Goal: Task Accomplishment & Management: Use online tool/utility

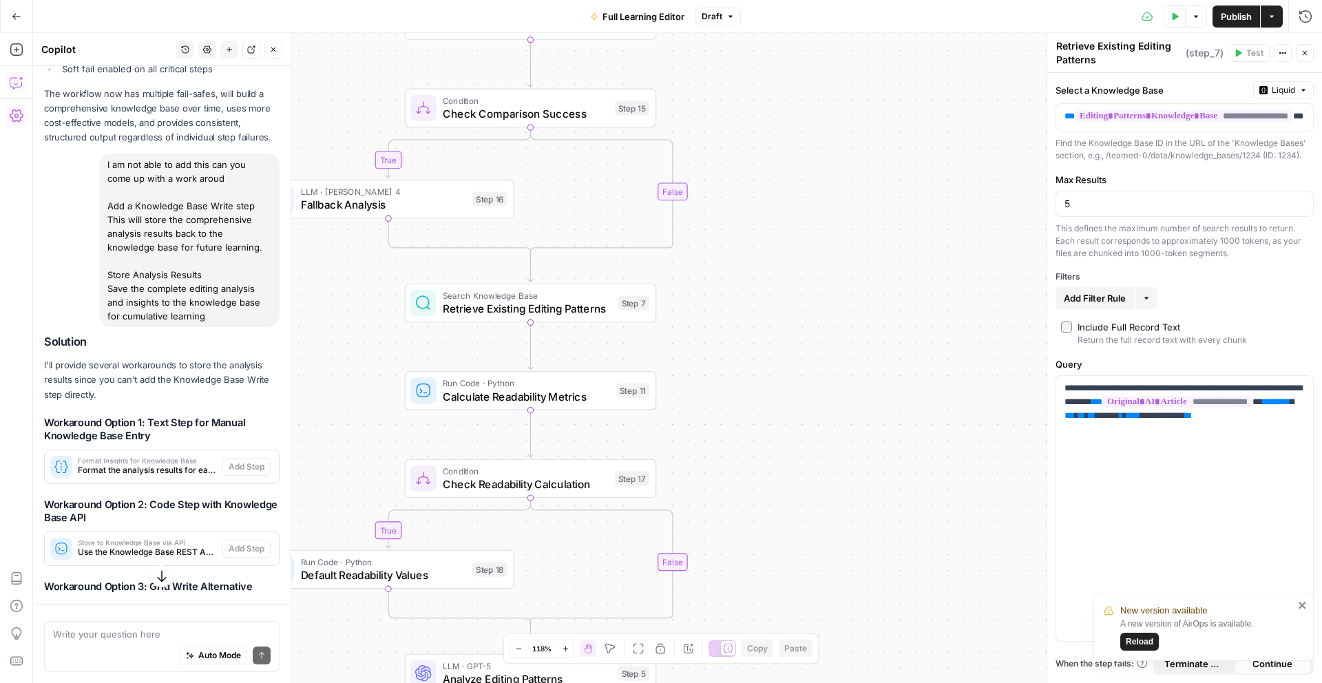
scroll to position [6500, 0]
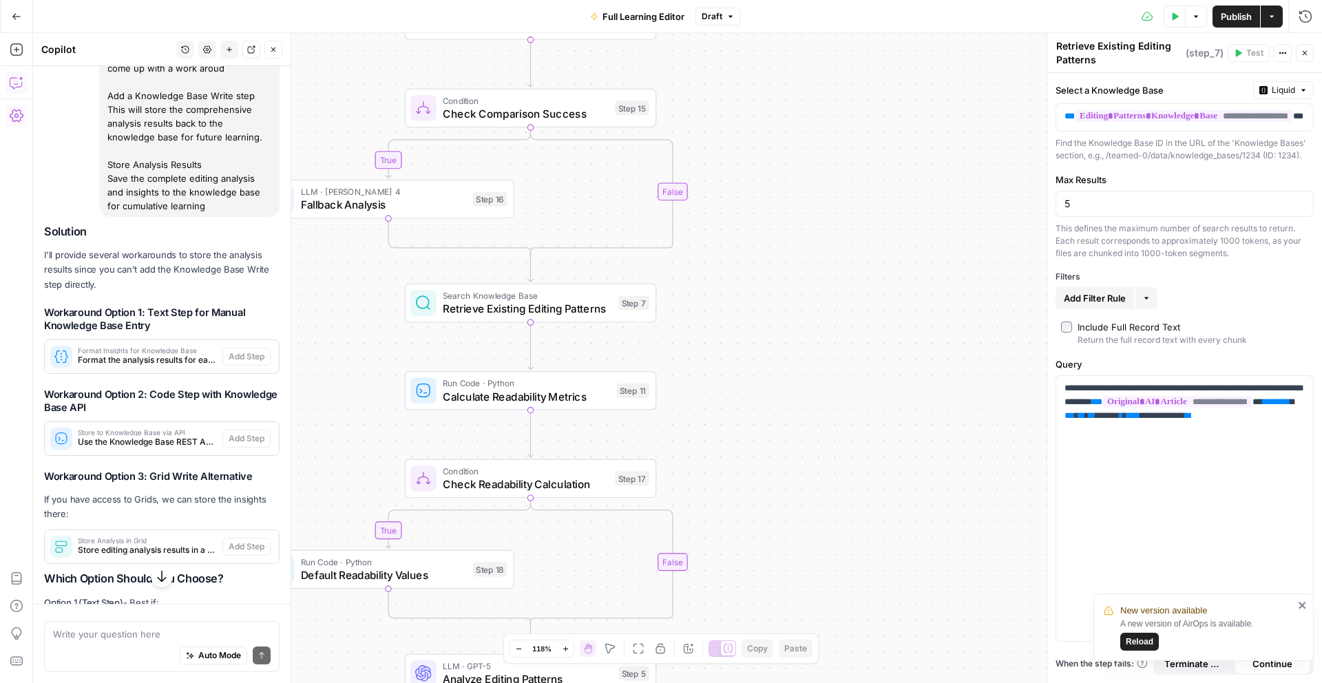
click at [1243, 20] on span "Publish" at bounding box center [1236, 17] width 31 height 14
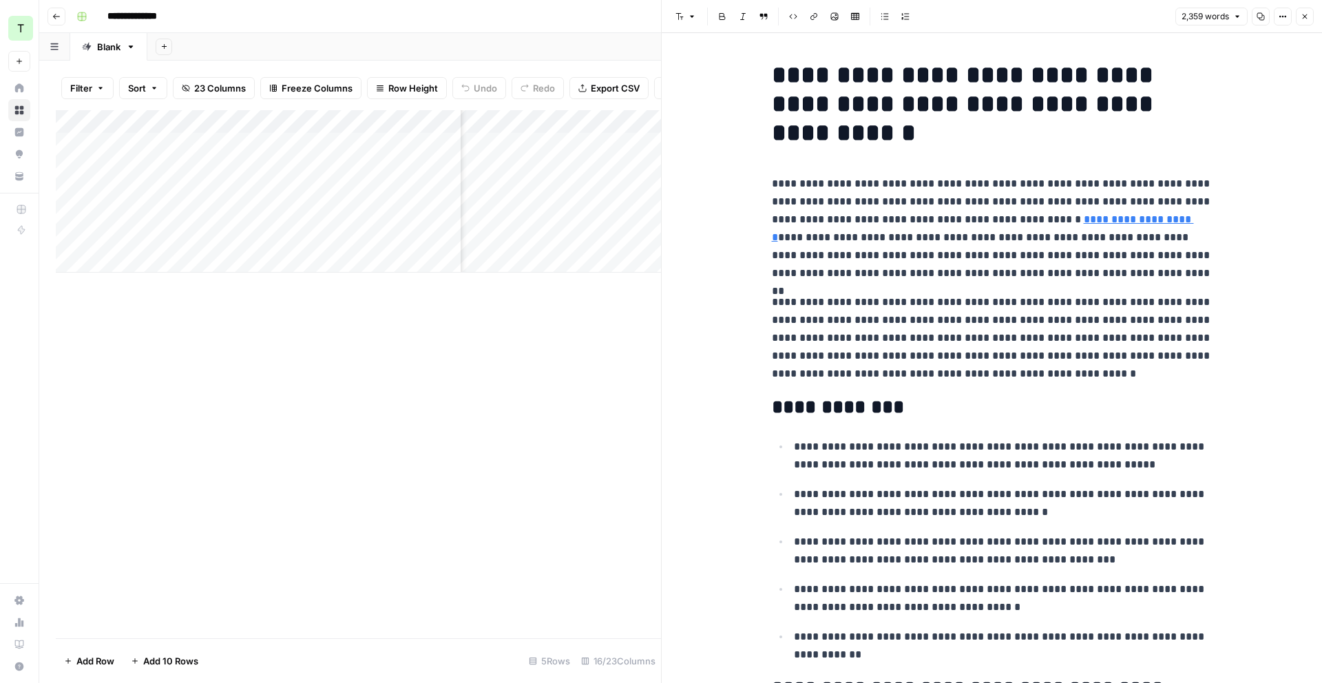
scroll to position [5630, 0]
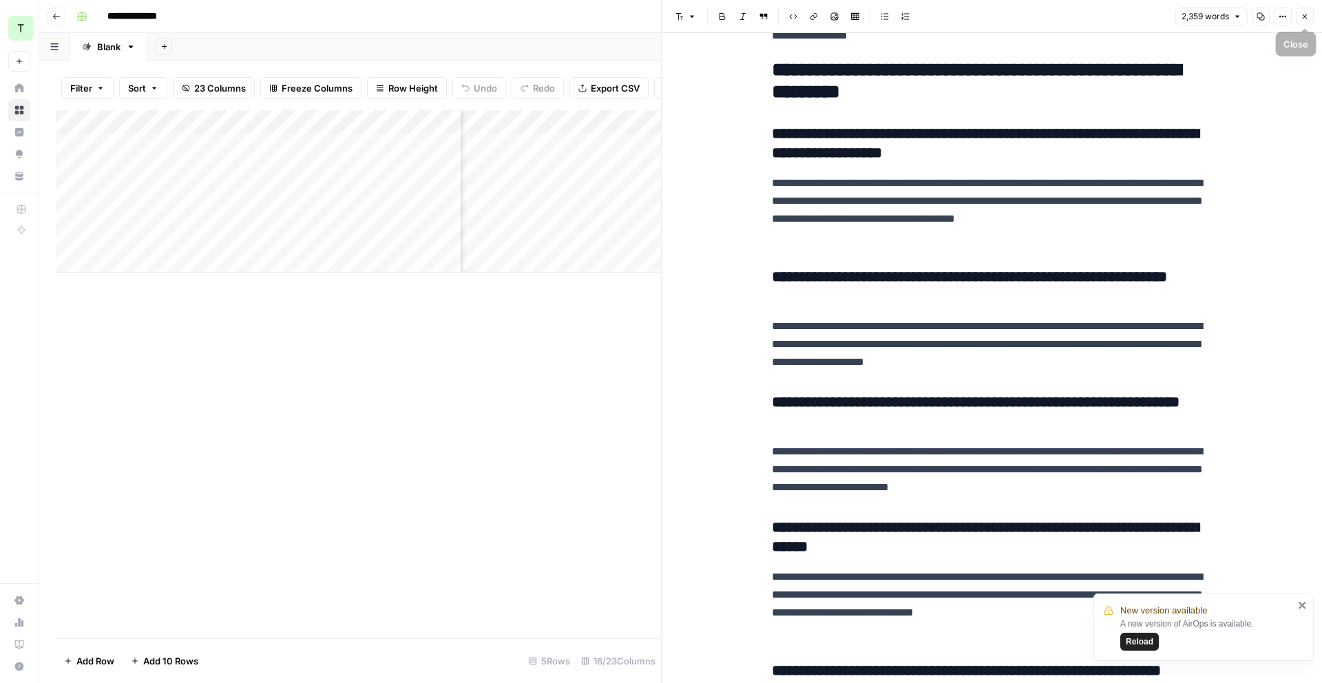
click at [1307, 15] on icon "button" at bounding box center [1304, 16] width 8 height 8
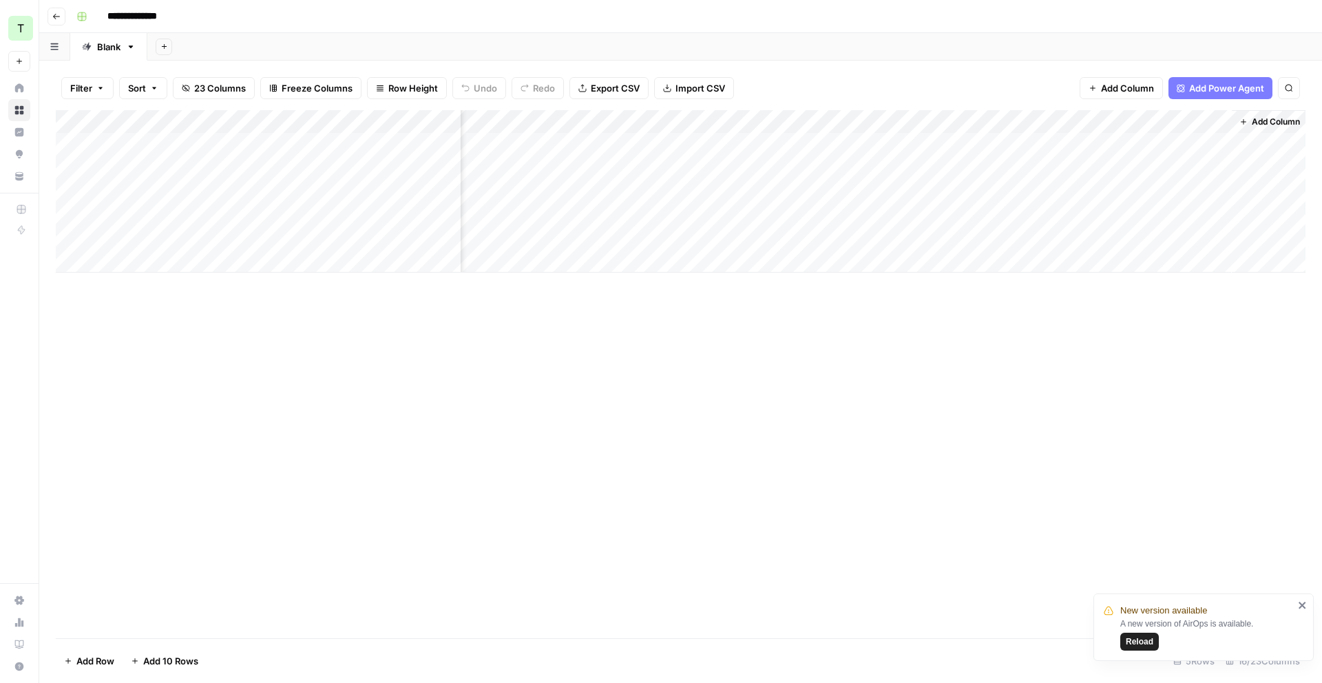
scroll to position [0, 1442]
click at [1127, 638] on span "Reload" at bounding box center [1140, 641] width 28 height 12
click at [933, 189] on div "Add Column" at bounding box center [681, 191] width 1250 height 162
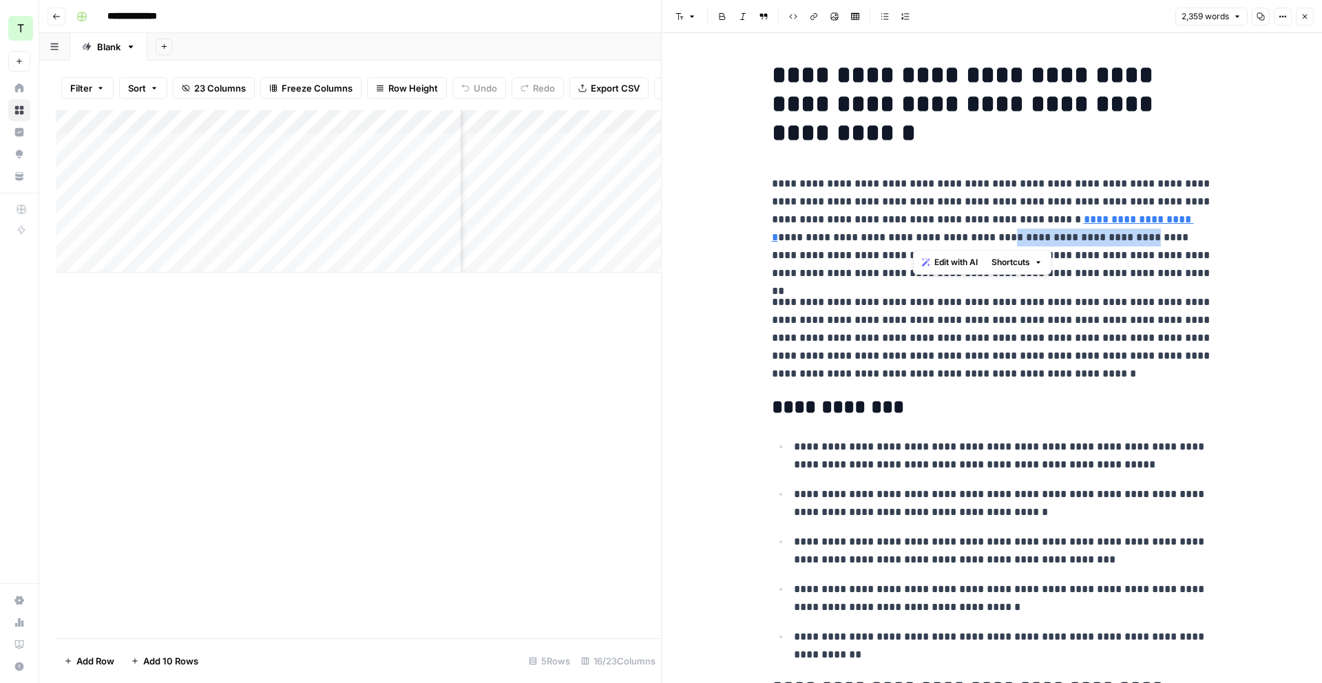
drag, startPoint x: 914, startPoint y: 237, endPoint x: 1047, endPoint y: 238, distance: 132.9
click at [1050, 237] on p "**********" at bounding box center [992, 228] width 441 height 107
click at [1027, 262] on span "Shortcuts" at bounding box center [1010, 262] width 39 height 12
click at [1051, 290] on span "Add more detail" at bounding box center [1056, 293] width 85 height 14
